Goal: Transaction & Acquisition: Purchase product/service

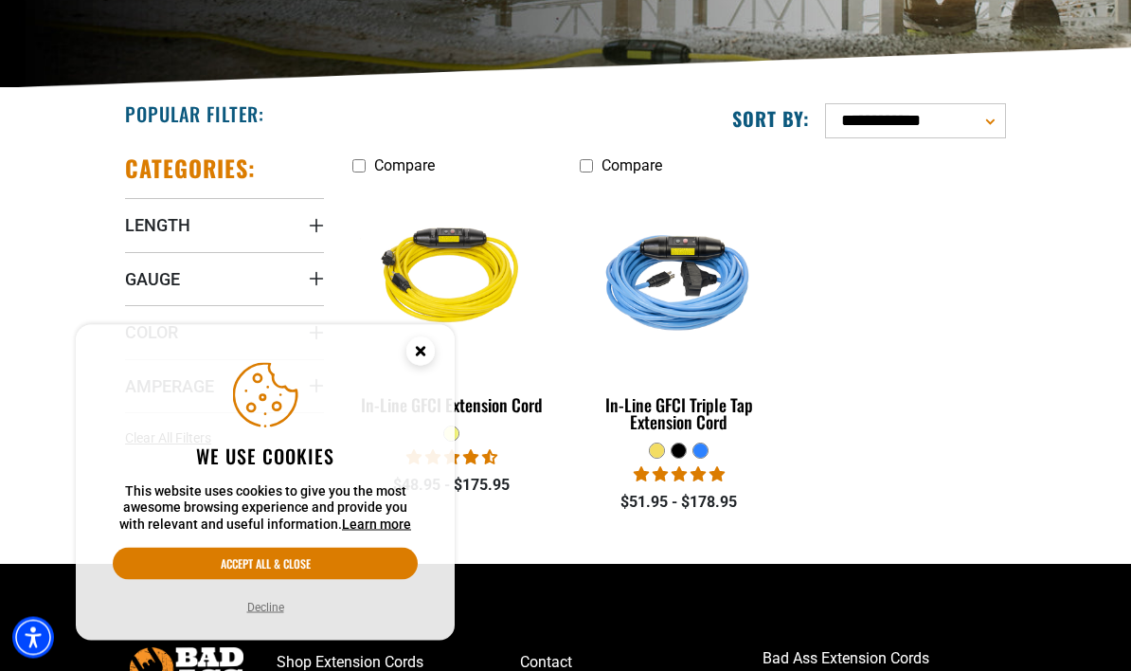
scroll to position [321, 0]
click at [338, 580] on button "Accept all & close" at bounding box center [265, 564] width 305 height 32
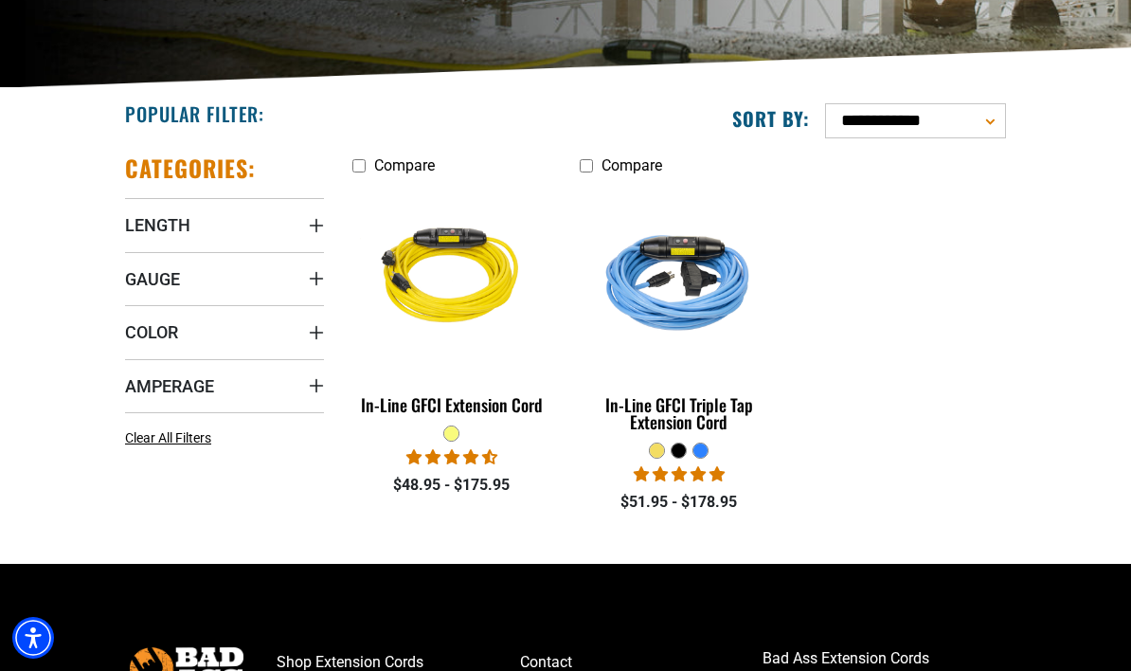
click at [701, 316] on img at bounding box center [679, 279] width 205 height 184
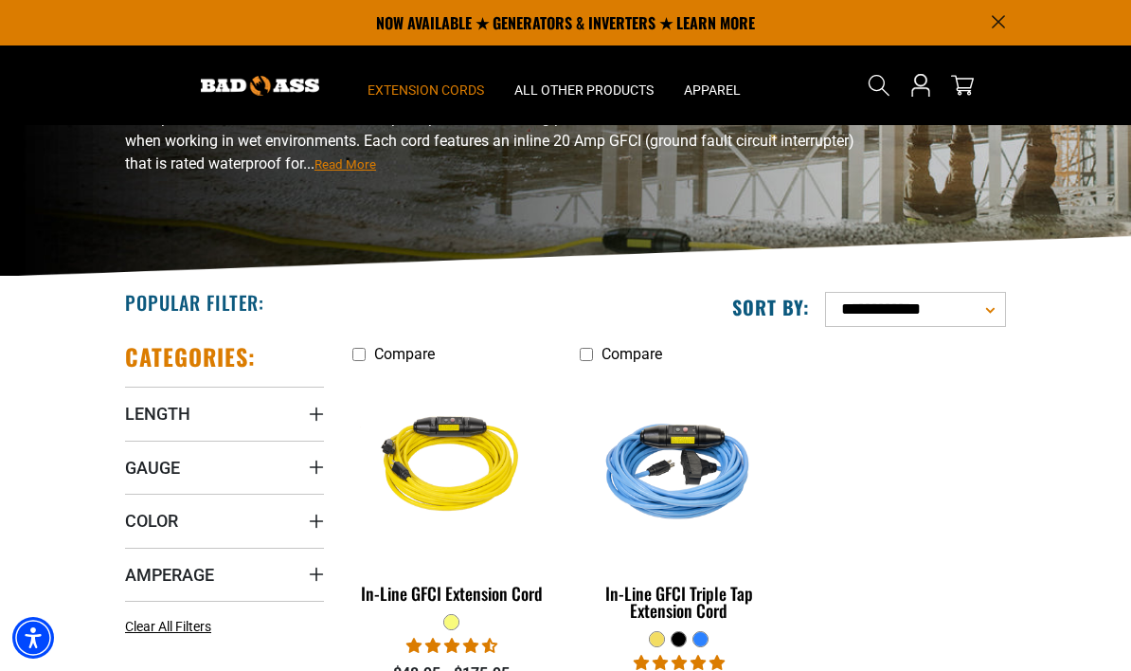
scroll to position [126, 0]
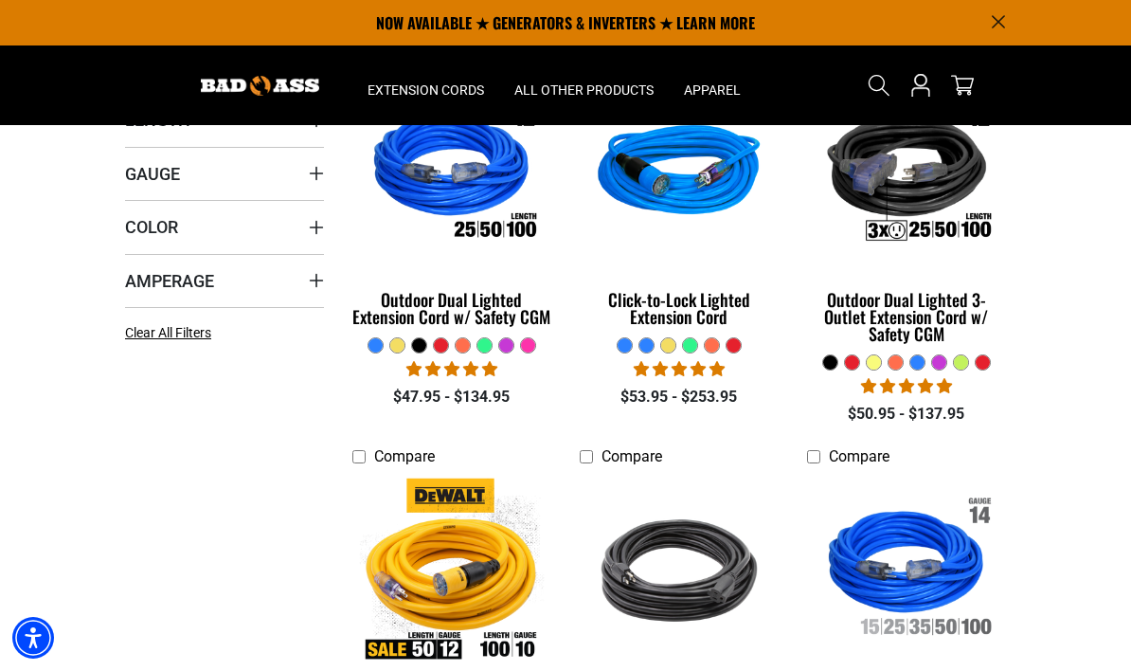
scroll to position [425, 0]
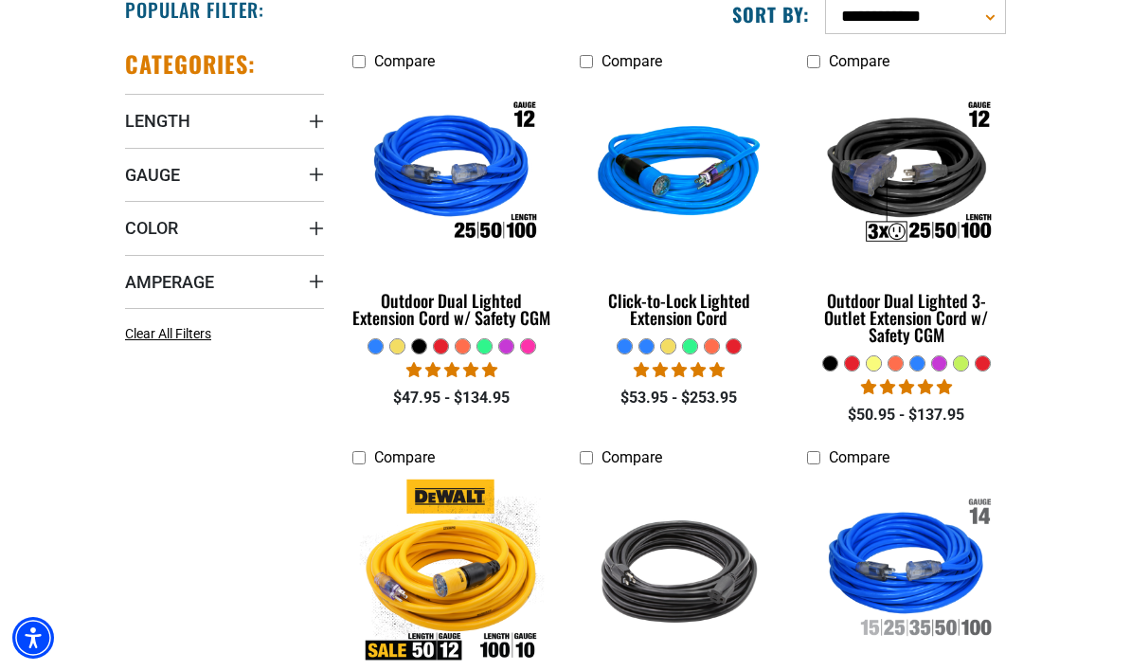
click at [949, 192] on img at bounding box center [906, 174] width 205 height 184
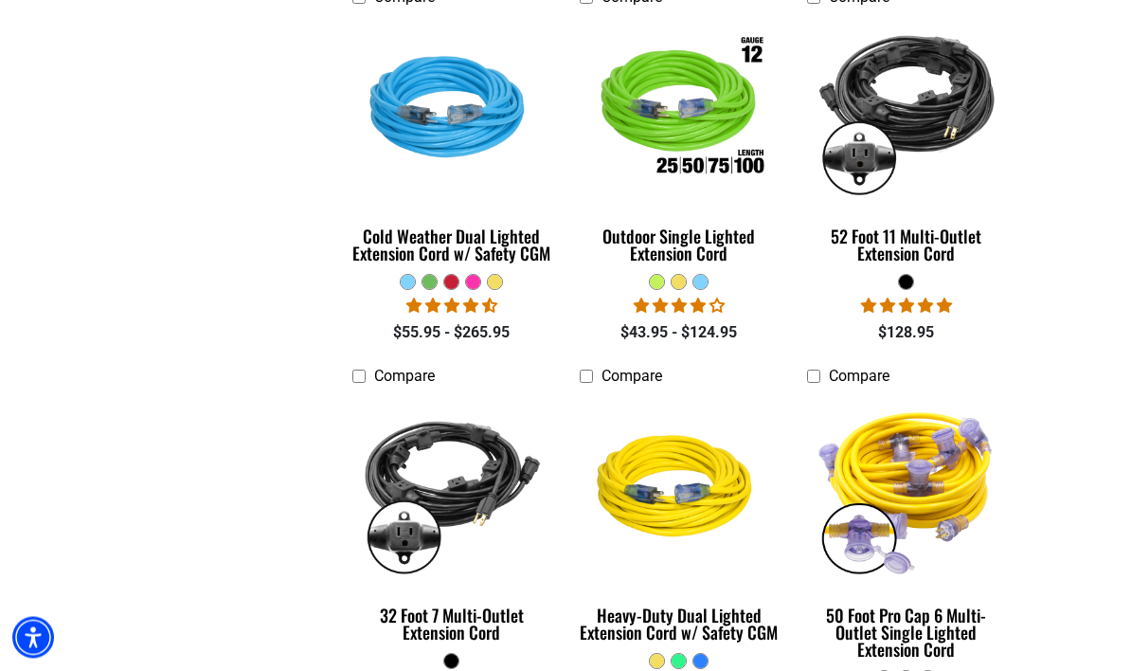
scroll to position [1283, 0]
click at [477, 484] on img at bounding box center [452, 489] width 205 height 184
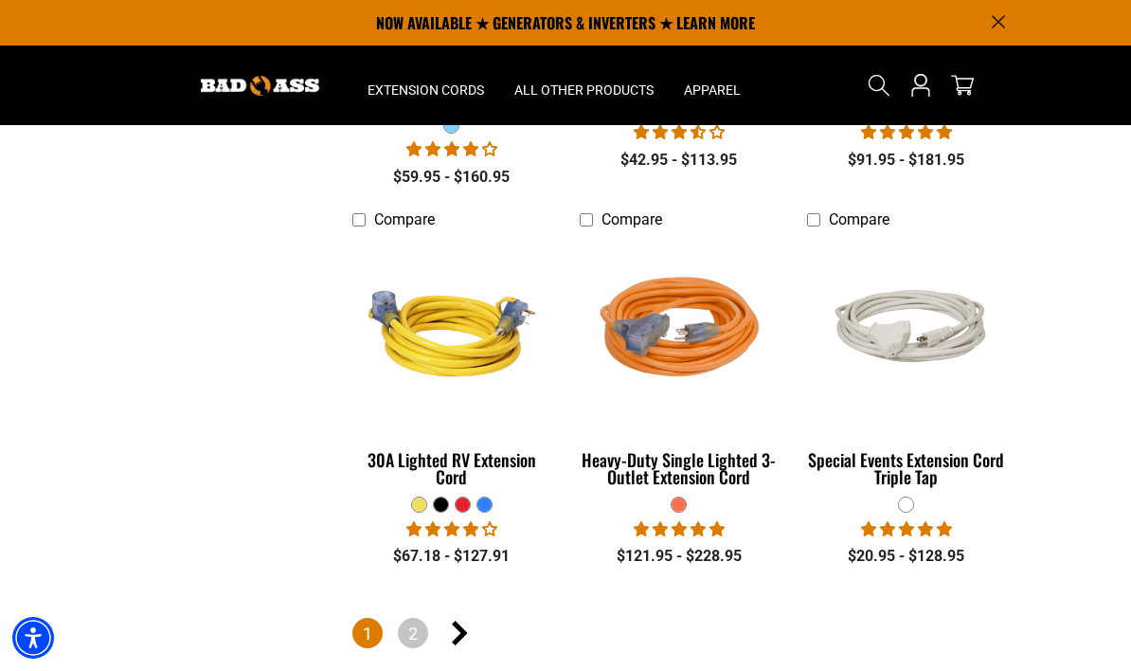
scroll to position [3766, 0]
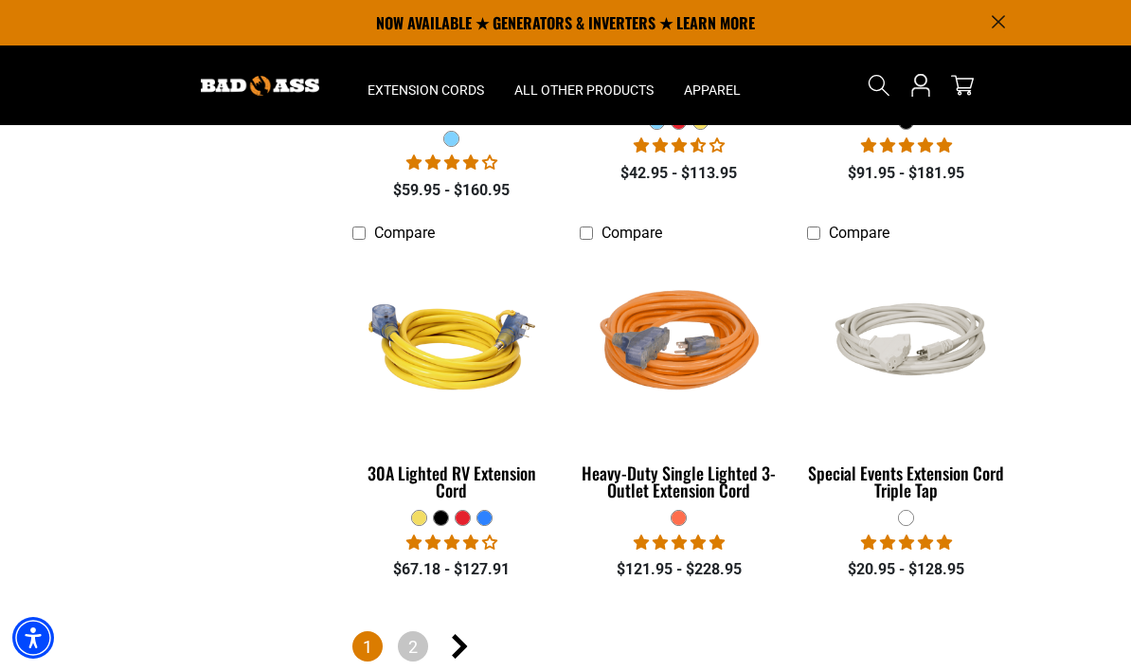
click at [932, 340] on img at bounding box center [906, 346] width 205 height 123
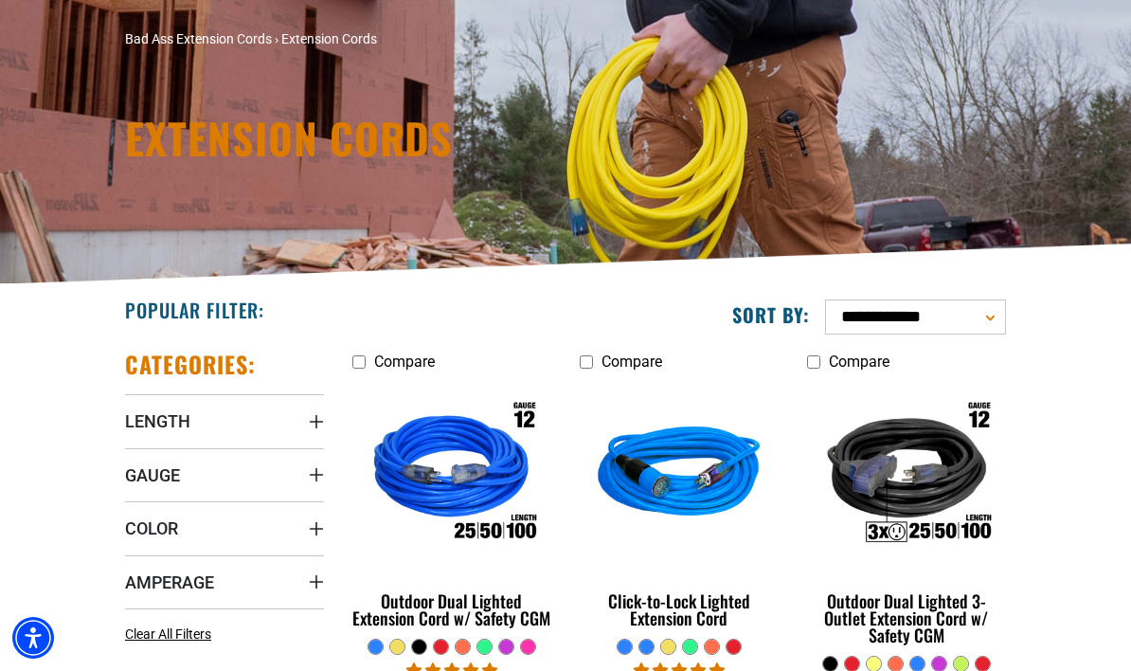
scroll to position [3835, 0]
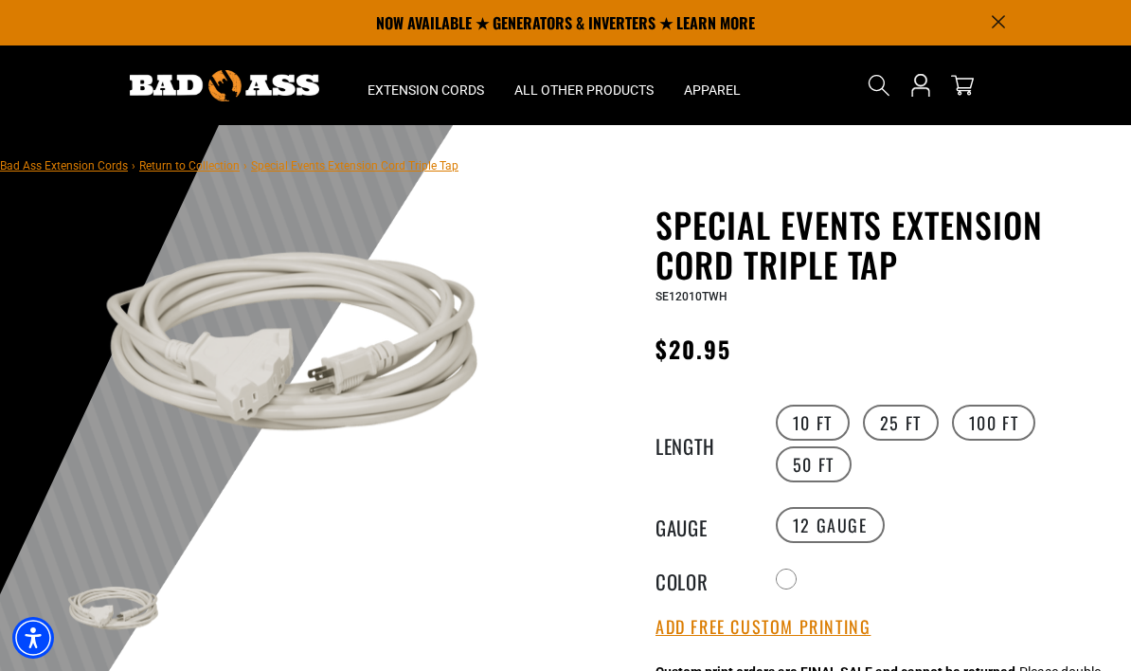
click at [904, 427] on label "25 FT" at bounding box center [901, 423] width 76 height 36
